Goal: Navigation & Orientation: Find specific page/section

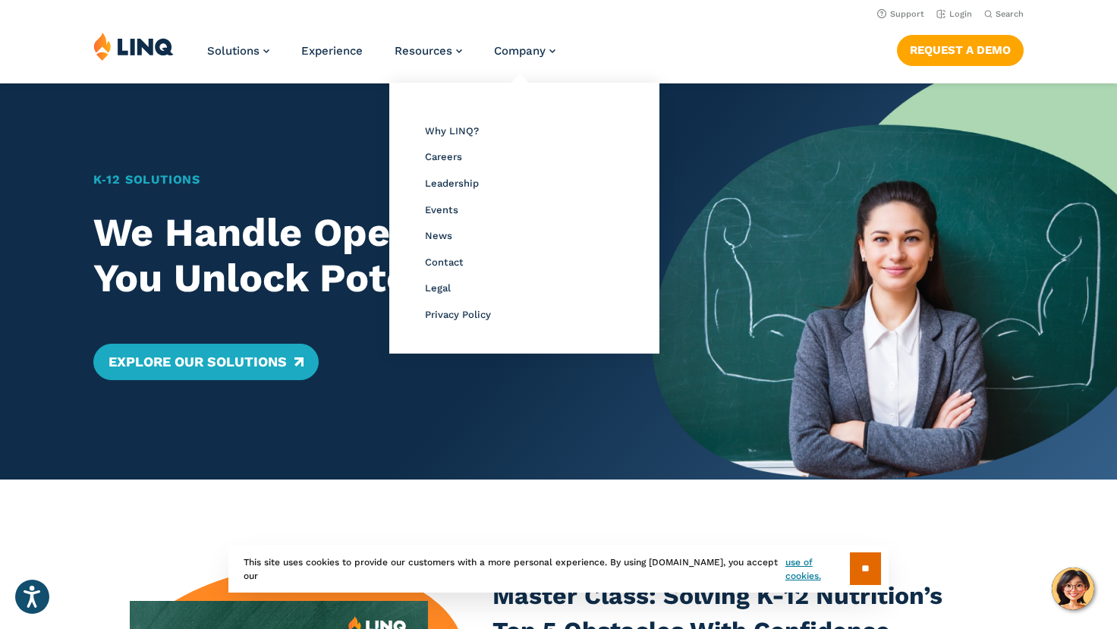
click at [449, 162] on li "Careers" at bounding box center [524, 156] width 199 height 20
click at [449, 157] on span "Careers" at bounding box center [443, 156] width 37 height 11
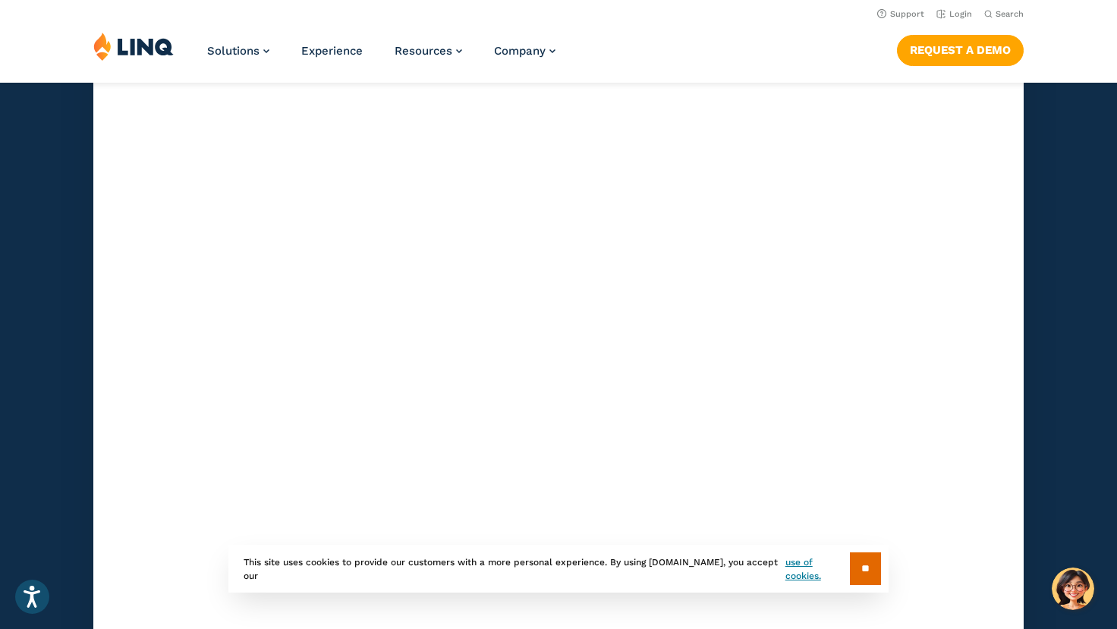
scroll to position [4648, 0]
